Goal: Task Accomplishment & Management: Use online tool/utility

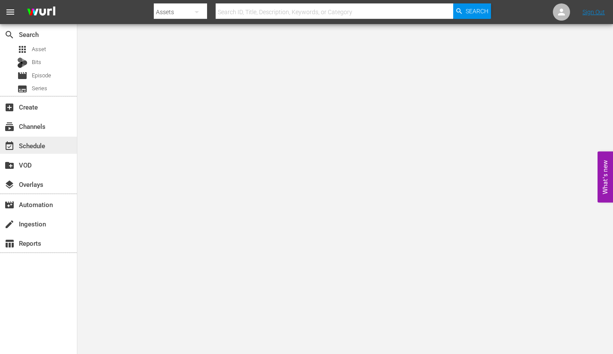
click at [22, 140] on div "event_available Schedule" at bounding box center [38, 145] width 77 height 17
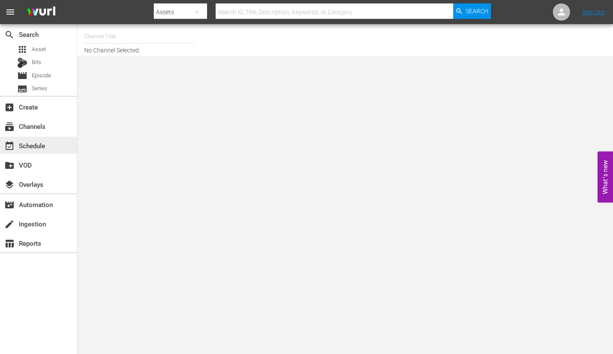
click at [30, 144] on div "event_available Schedule" at bounding box center [24, 144] width 48 height 8
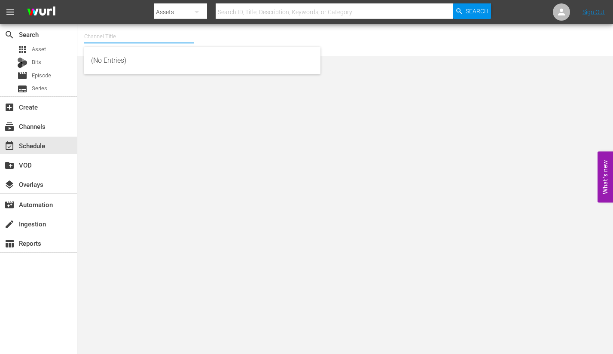
click at [97, 31] on input "text" at bounding box center [139, 36] width 110 height 21
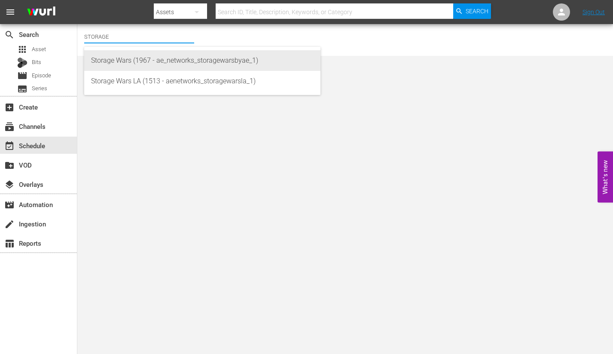
click at [102, 61] on div "Storage Wars (1967 - ae_networks_storagewarsbyae_1)" at bounding box center [202, 60] width 222 height 21
type input "Storage Wars (1967 - ae_networks_storagewarsbyae_1)"
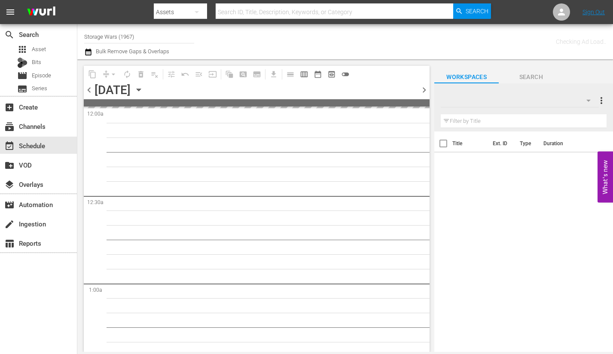
click at [143, 87] on icon "button" at bounding box center [138, 89] width 9 height 9
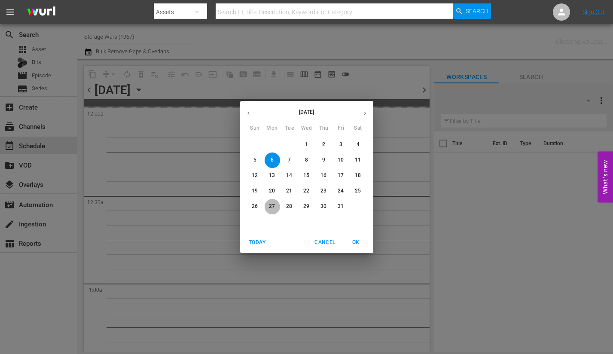
click at [271, 206] on p "27" at bounding box center [272, 206] width 6 height 7
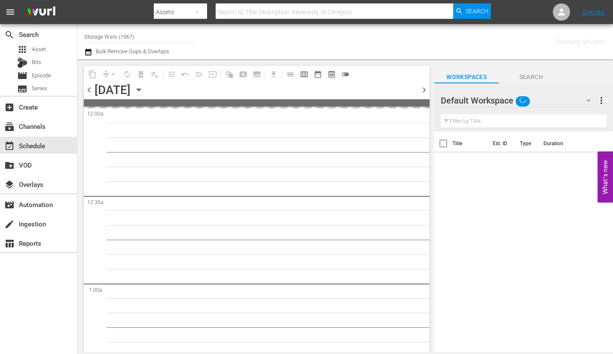
click at [423, 88] on span "chevron_right" at bounding box center [424, 90] width 11 height 11
click at [88, 90] on span "chevron_left" at bounding box center [89, 90] width 11 height 11
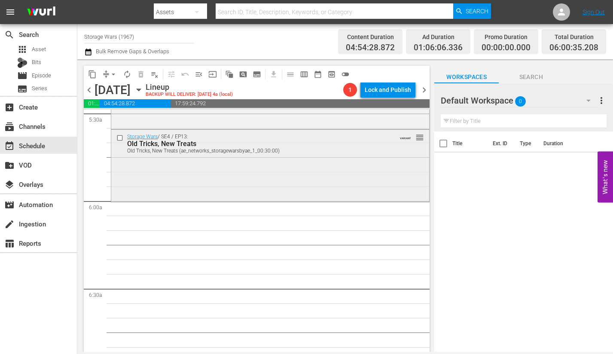
scroll to position [945, 0]
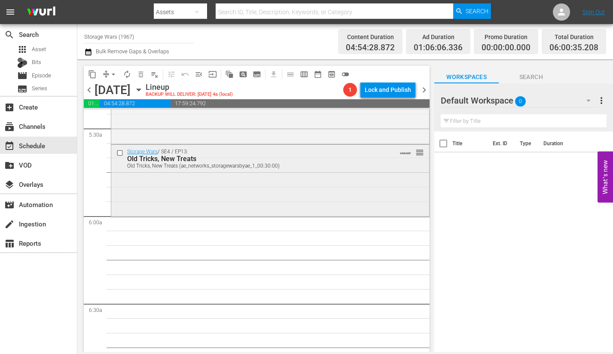
click at [123, 181] on div "Storage Wars / SE4 / EP13: Old Tricks, New Treats Old Tricks, New Treats (ae_ne…" at bounding box center [270, 180] width 318 height 71
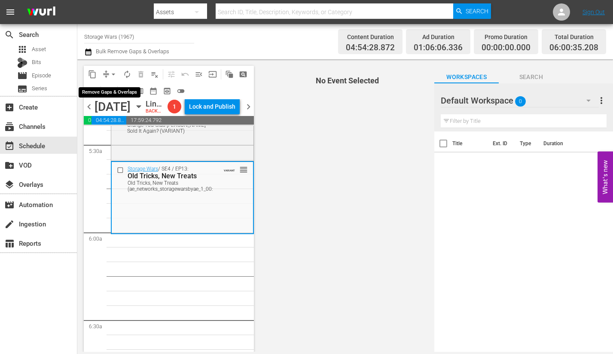
click at [110, 71] on span "arrow_drop_down" at bounding box center [113, 74] width 9 height 9
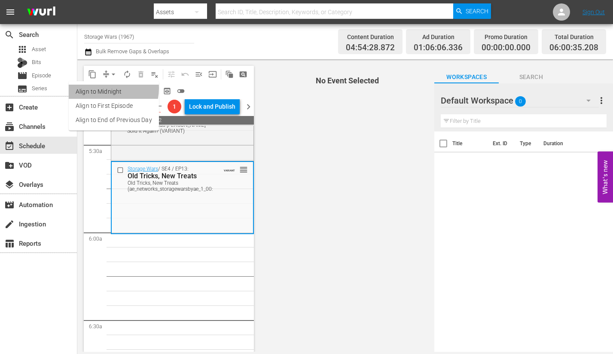
click at [103, 88] on li "Align to Midnight" at bounding box center [114, 92] width 90 height 14
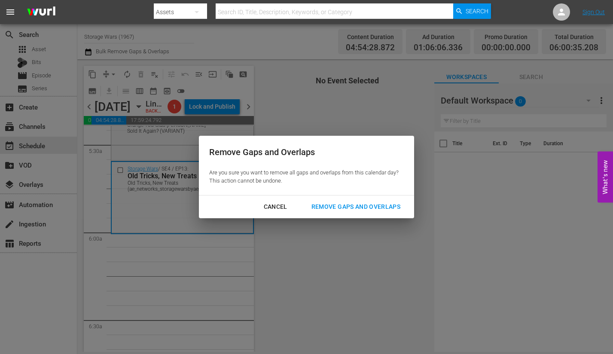
click at [350, 206] on div "Remove Gaps and Overlaps" at bounding box center [355, 206] width 103 height 11
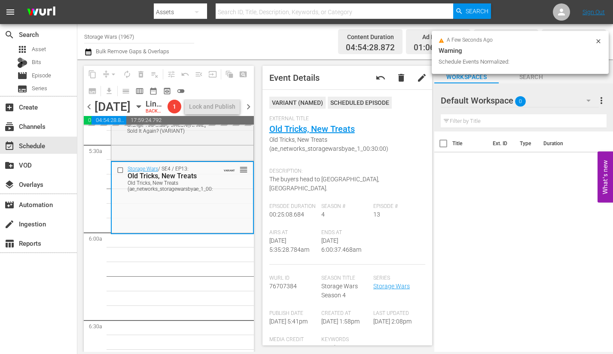
click at [245, 110] on span "chevron_right" at bounding box center [248, 106] width 11 height 11
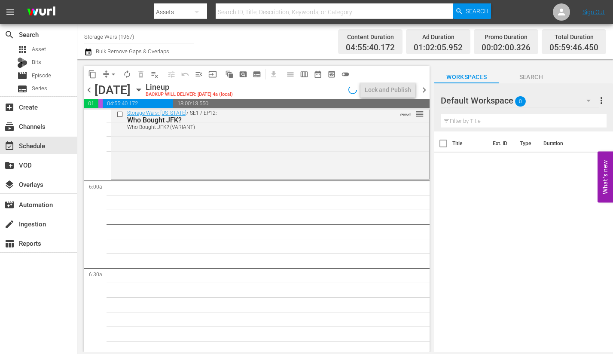
scroll to position [988, 0]
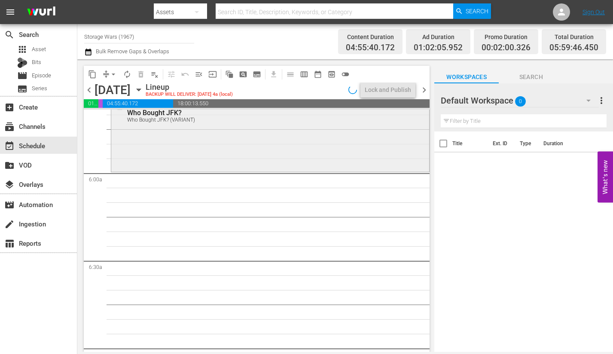
click at [169, 145] on div "Storage Wars: [US_STATE] / SE1 / EP12: Who Bought JFK? Who Bought JFK? (VARIANT…" at bounding box center [270, 134] width 318 height 71
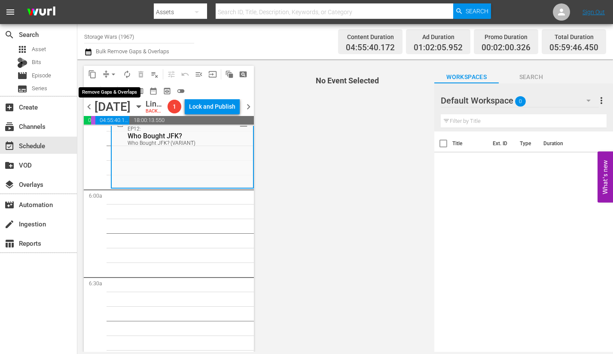
click at [113, 72] on span "arrow_drop_down" at bounding box center [113, 74] width 9 height 9
click at [108, 91] on li "Align to Midnight" at bounding box center [113, 92] width 71 height 14
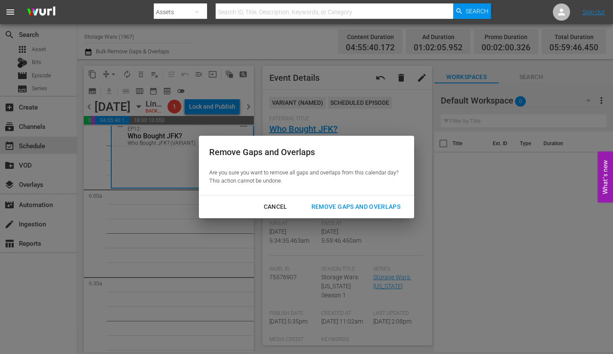
click at [371, 204] on div "Remove Gaps and Overlaps" at bounding box center [355, 206] width 103 height 11
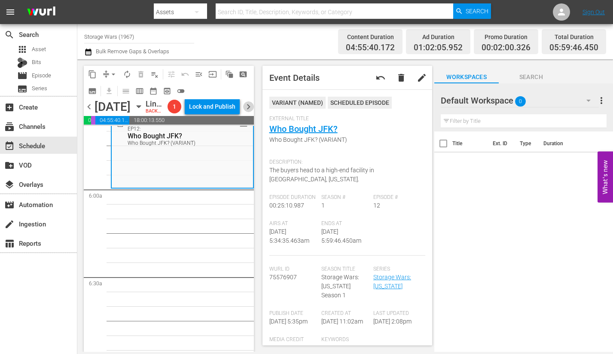
click at [248, 112] on span "chevron_right" at bounding box center [248, 106] width 11 height 11
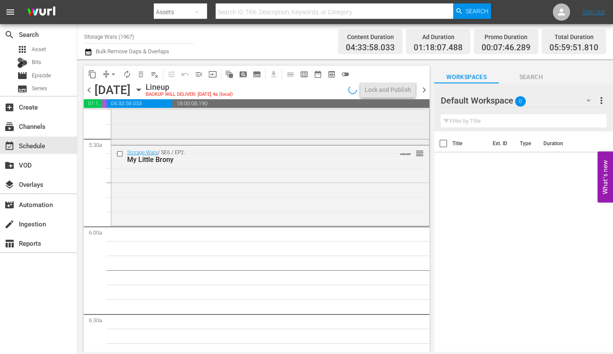
scroll to position [902, 0]
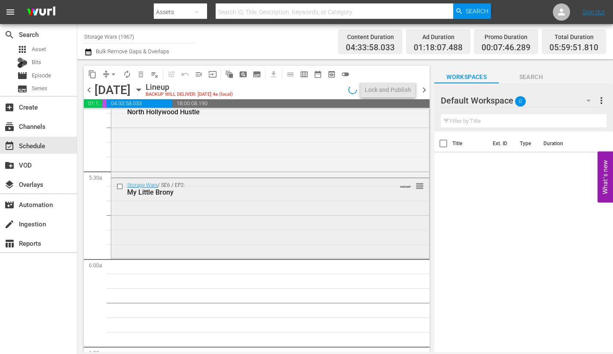
click at [141, 236] on div "Storage Wars / SE6 / EP2: My Little Brony VARIANT reorder" at bounding box center [270, 217] width 318 height 78
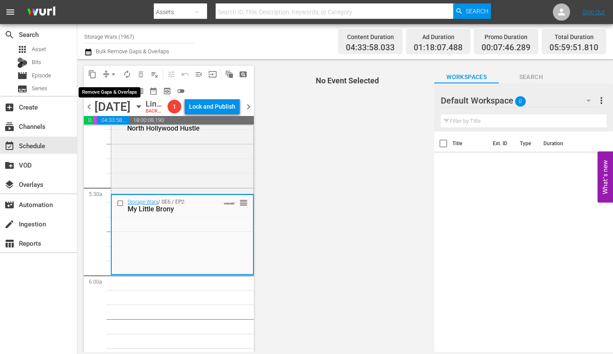
click at [112, 72] on span "arrow_drop_down" at bounding box center [113, 74] width 9 height 9
click at [113, 89] on li "Align to Midnight" at bounding box center [113, 92] width 71 height 14
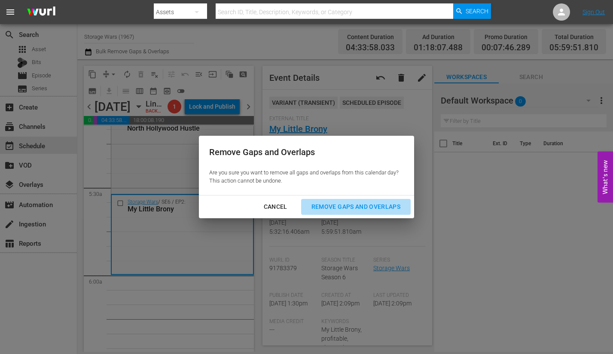
click at [352, 204] on div "Remove Gaps and Overlaps" at bounding box center [355, 206] width 103 height 11
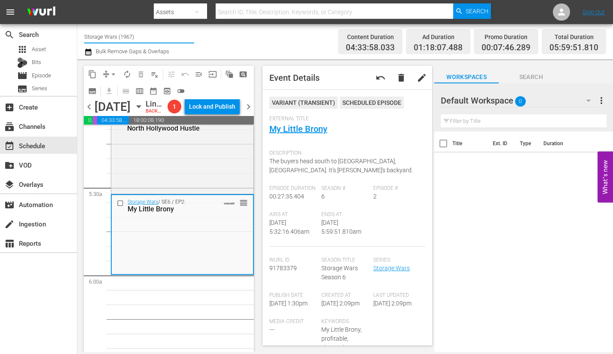
click at [130, 36] on input "Storage Wars (1967)" at bounding box center [139, 36] width 110 height 21
drag, startPoint x: 124, startPoint y: 31, endPoint x: 61, endPoint y: 21, distance: 63.5
click at [77, 0] on div "search Search apps Asset Bits movie Episode subtitles Series add_box Create sub…" at bounding box center [345, 0] width 536 height 0
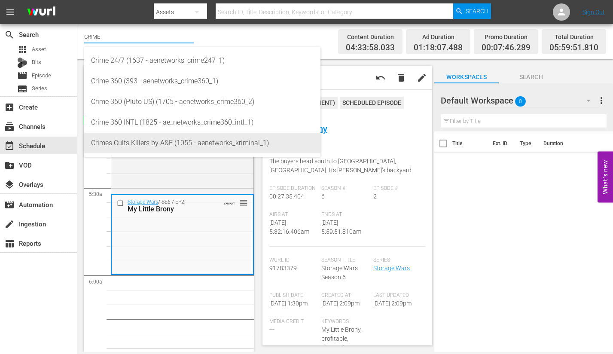
click at [119, 143] on div "Crimes Cults Killers by A&E (1055 - aenetworks_kriminal_1)" at bounding box center [202, 143] width 222 height 21
type input "Crimes Cults Killers by A&E (1055 - aenetworks_kriminal_1)"
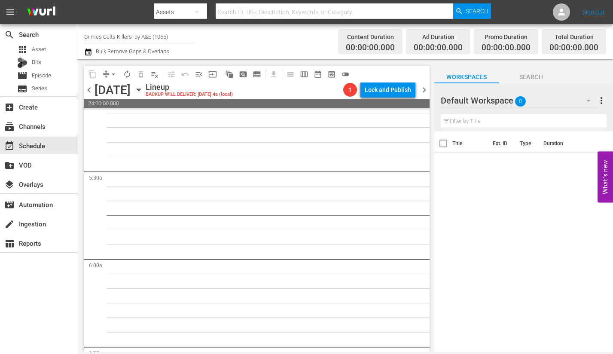
click at [87, 90] on span "chevron_left" at bounding box center [89, 90] width 11 height 11
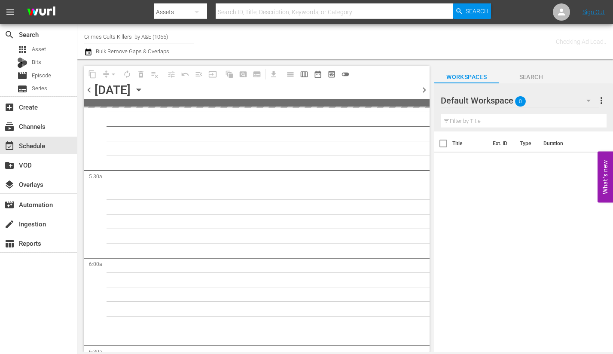
click at [87, 90] on span "chevron_left" at bounding box center [89, 90] width 11 height 11
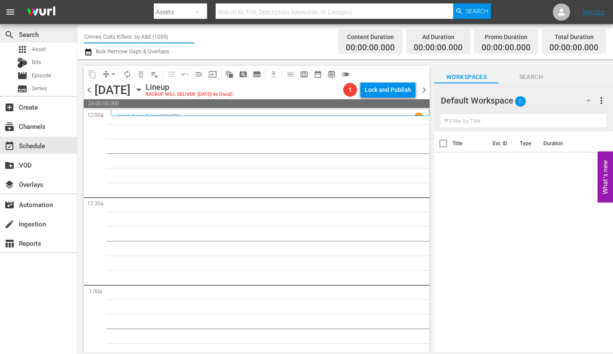
drag, startPoint x: 172, startPoint y: 35, endPoint x: 75, endPoint y: 28, distance: 96.9
click at [77, 0] on div "search Search apps Asset Bits movie Episode subtitles Series add_box Create sub…" at bounding box center [345, 0] width 536 height 0
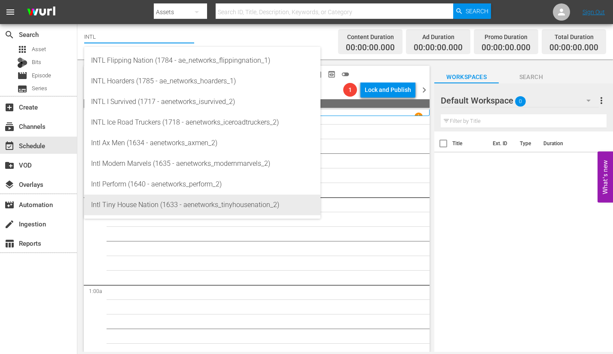
click at [107, 205] on div "Intl Tiny House Nation (1633 - aenetworks_tinyhousenation_2)" at bounding box center [202, 205] width 222 height 21
type input "Intl Tiny House Nation (1633 - aenetworks_tinyhousenation_2)"
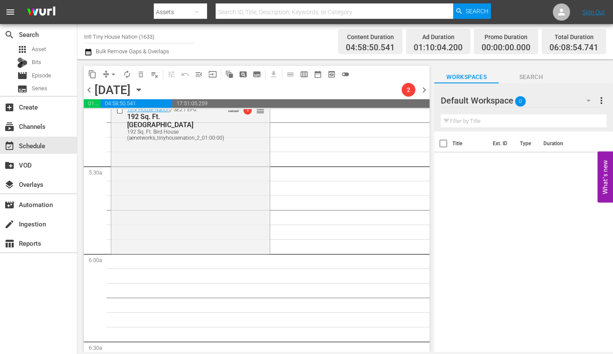
scroll to position [902, 0]
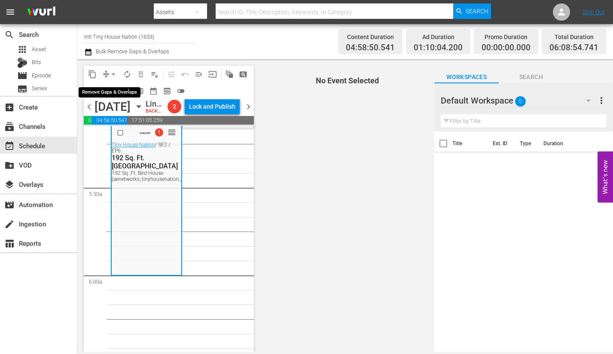
click at [111, 72] on span "arrow_drop_down" at bounding box center [113, 74] width 9 height 9
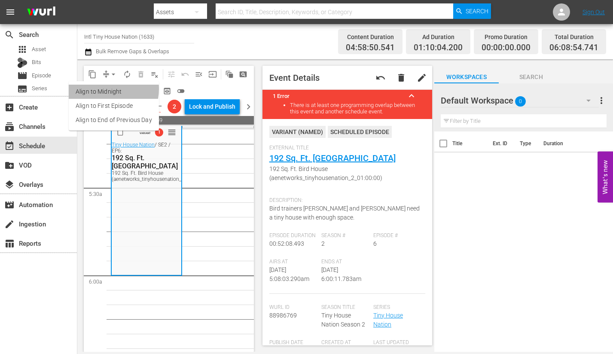
click at [103, 89] on li "Align to Midnight" at bounding box center [114, 92] width 90 height 14
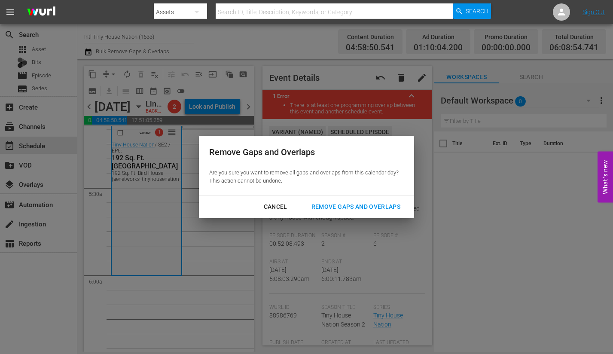
click at [367, 202] on div "Remove Gaps and Overlaps" at bounding box center [355, 206] width 103 height 11
